Goal: Information Seeking & Learning: Learn about a topic

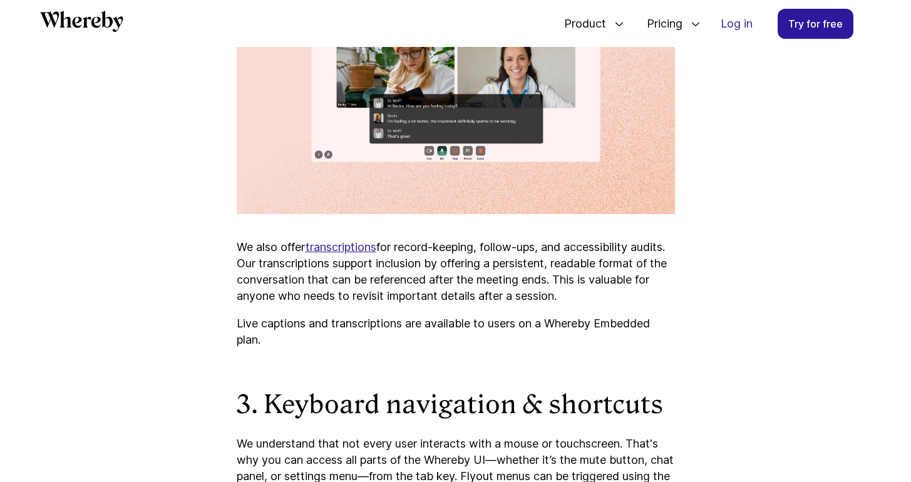
scroll to position [1811, 0]
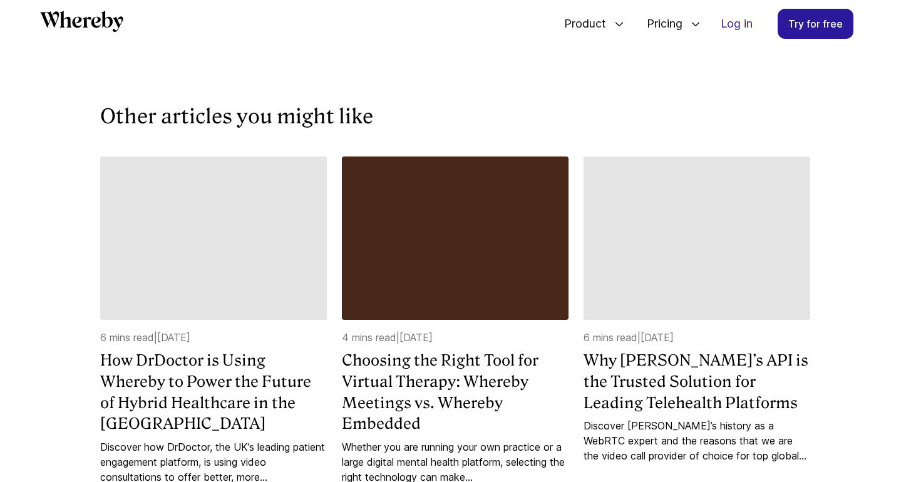
scroll to position [6471, 0]
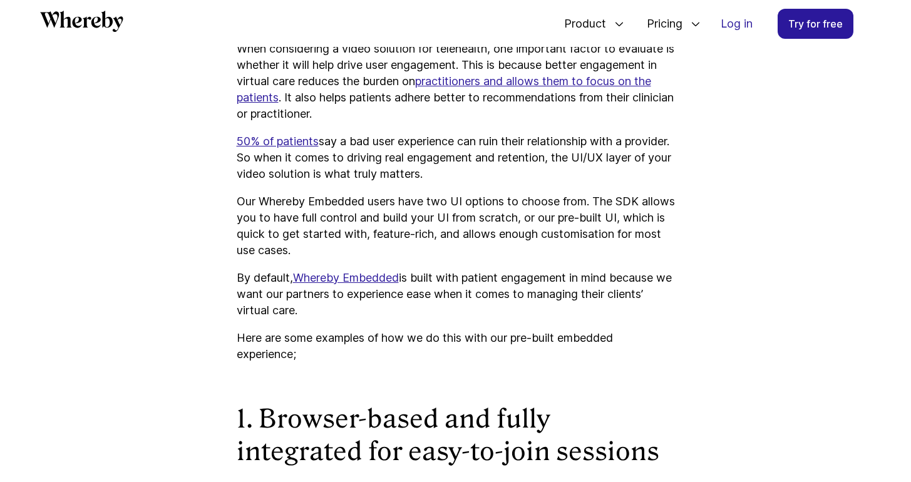
scroll to position [901, 0]
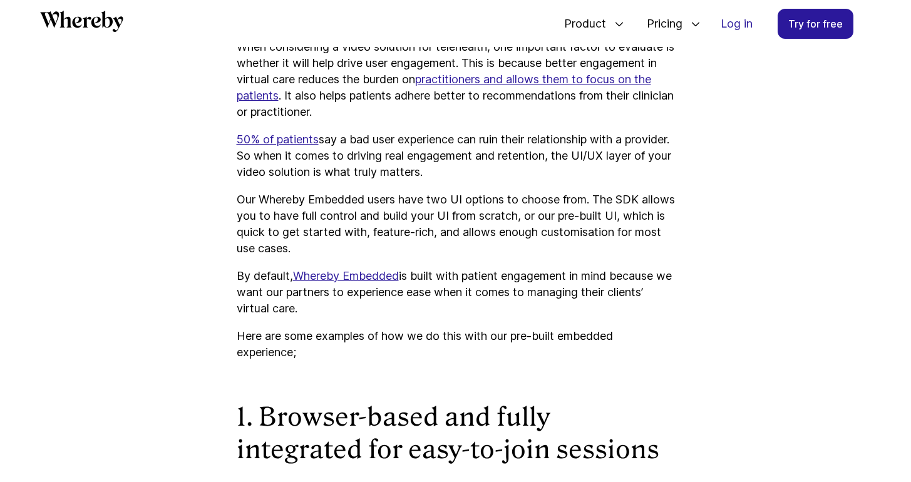
drag, startPoint x: 408, startPoint y: 274, endPoint x: 423, endPoint y: 304, distance: 34.2
click at [420, 305] on p "By default, Whereby Embedded is built with patient engagement in mind because w…" at bounding box center [456, 292] width 438 height 49
copy p "is built with patient engagement in mind because we want our partners to experi…"
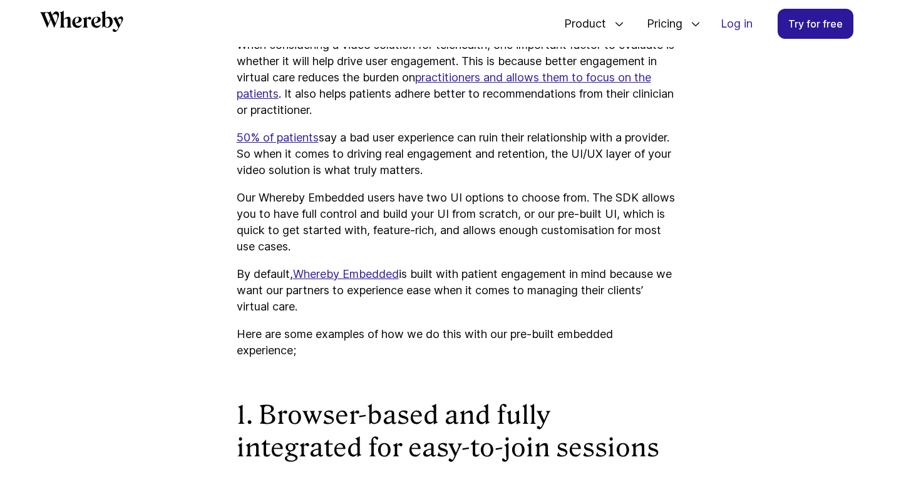
scroll to position [903, 0]
